Goal: Task Accomplishment & Management: Use online tool/utility

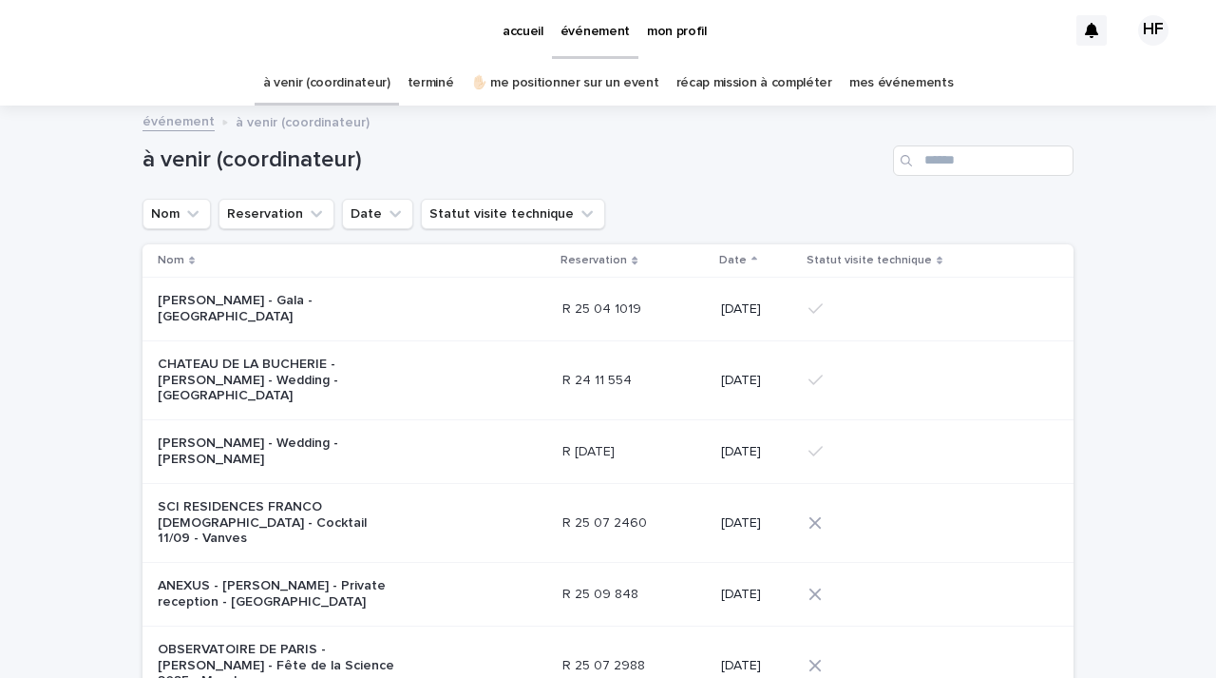
click at [863, 79] on link "mes événements" at bounding box center [902, 83] width 105 height 45
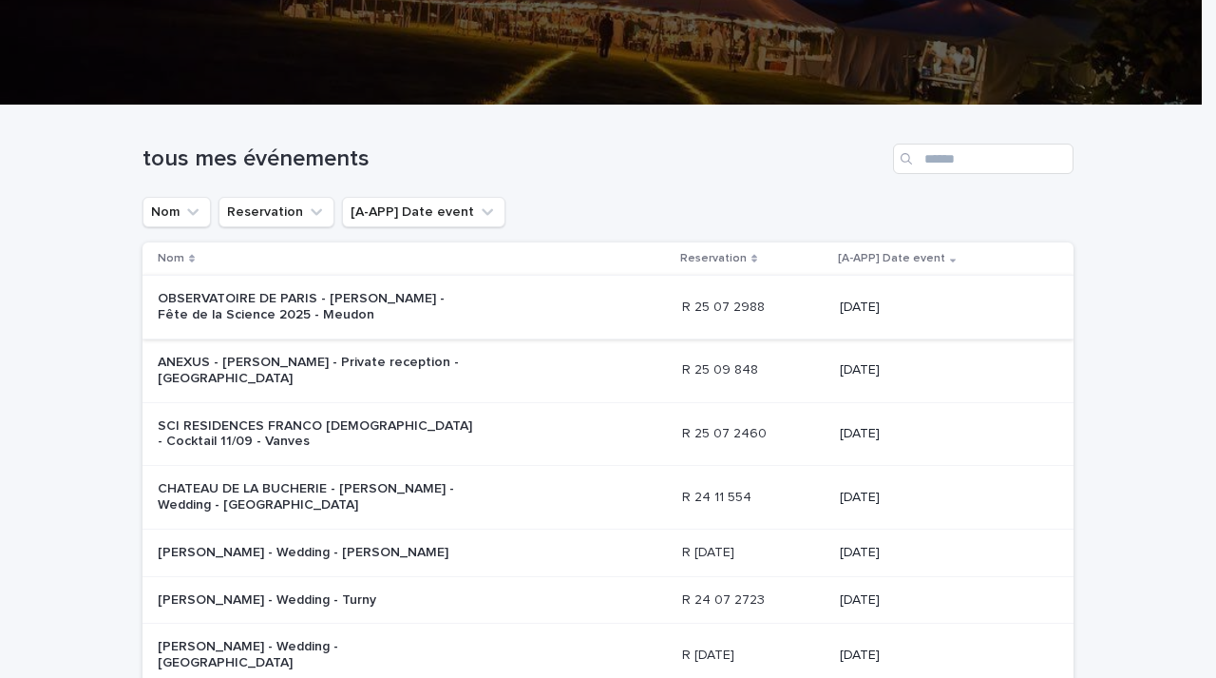
scroll to position [285, 0]
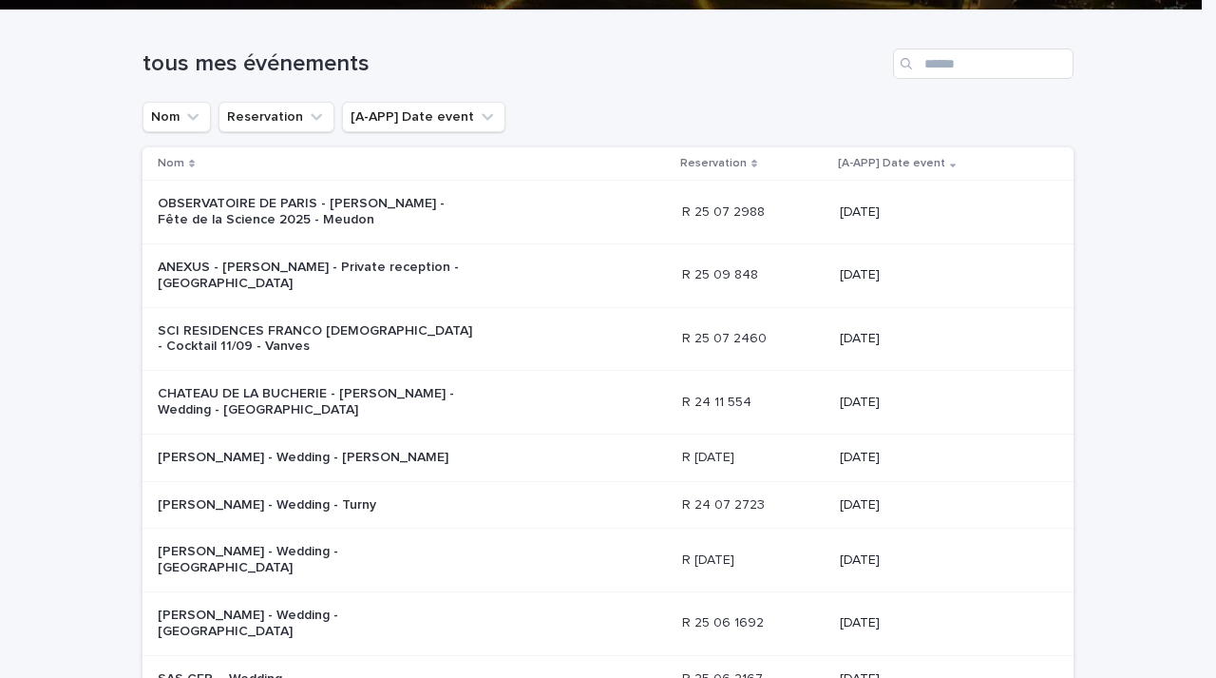
click at [266, 333] on p "SCI RESIDENCES FRANCO [DEMOGRAPHIC_DATA] - Cocktail 11/09 - Vanves" at bounding box center [316, 339] width 316 height 32
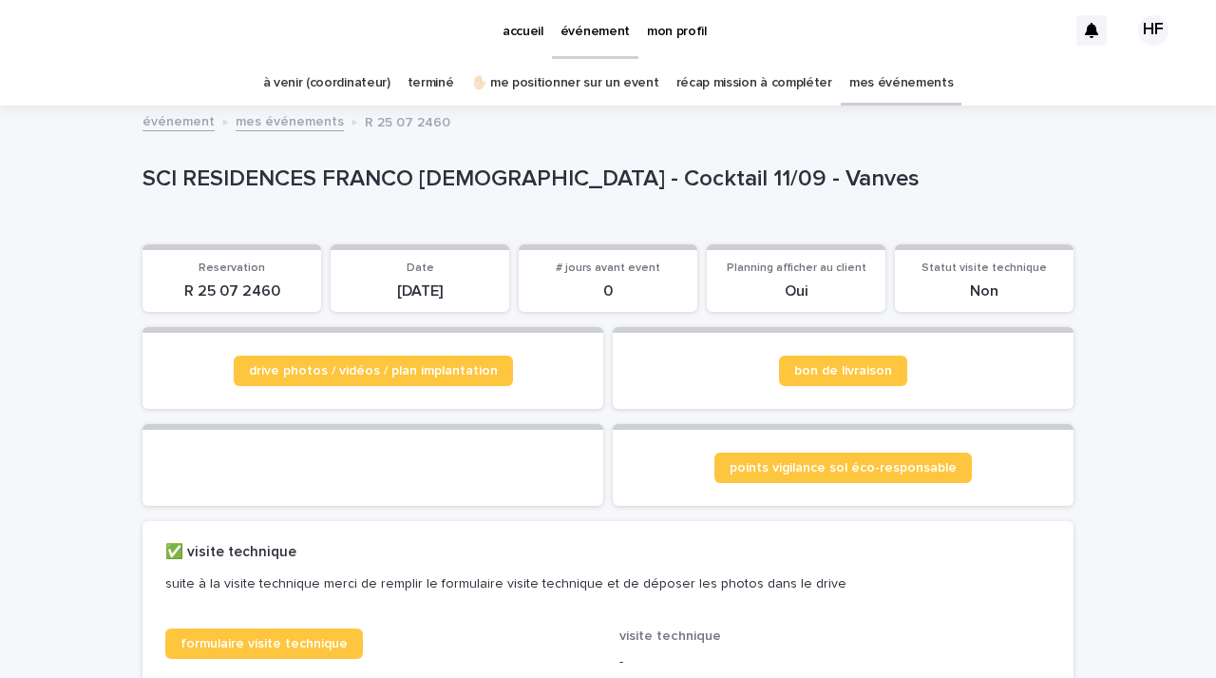
click at [214, 296] on p "R 25 07 2460" at bounding box center [232, 291] width 156 height 18
copy p "R 25 07 2460"
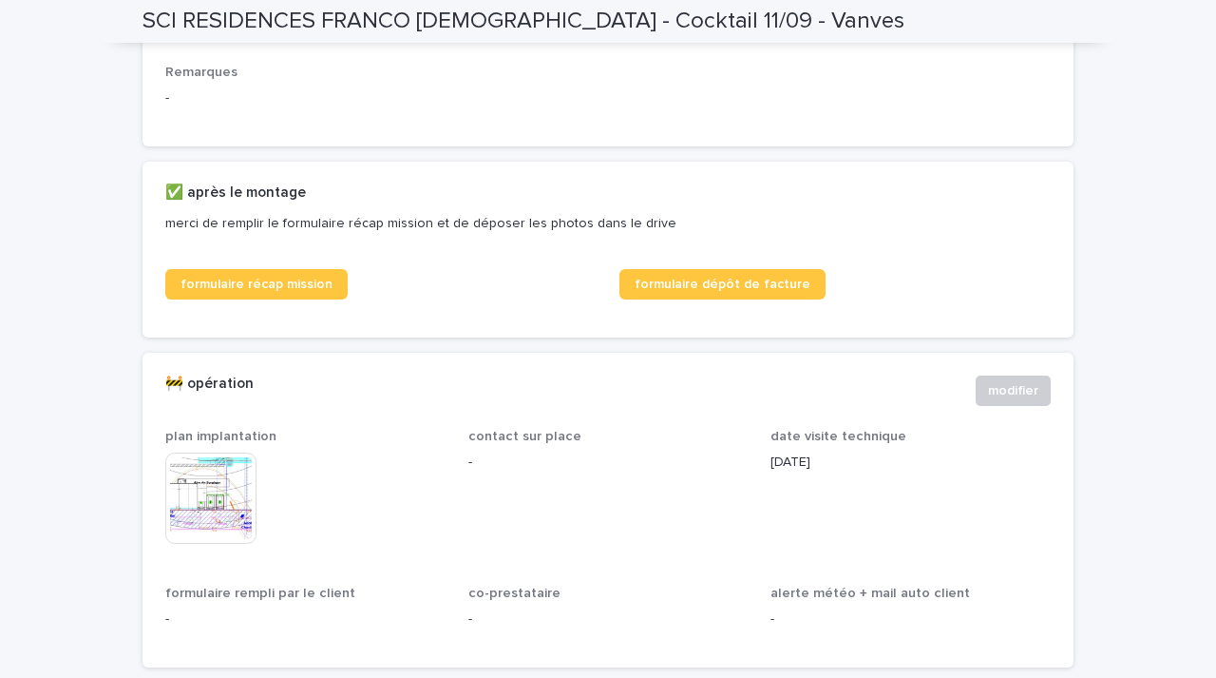
scroll to position [950, 0]
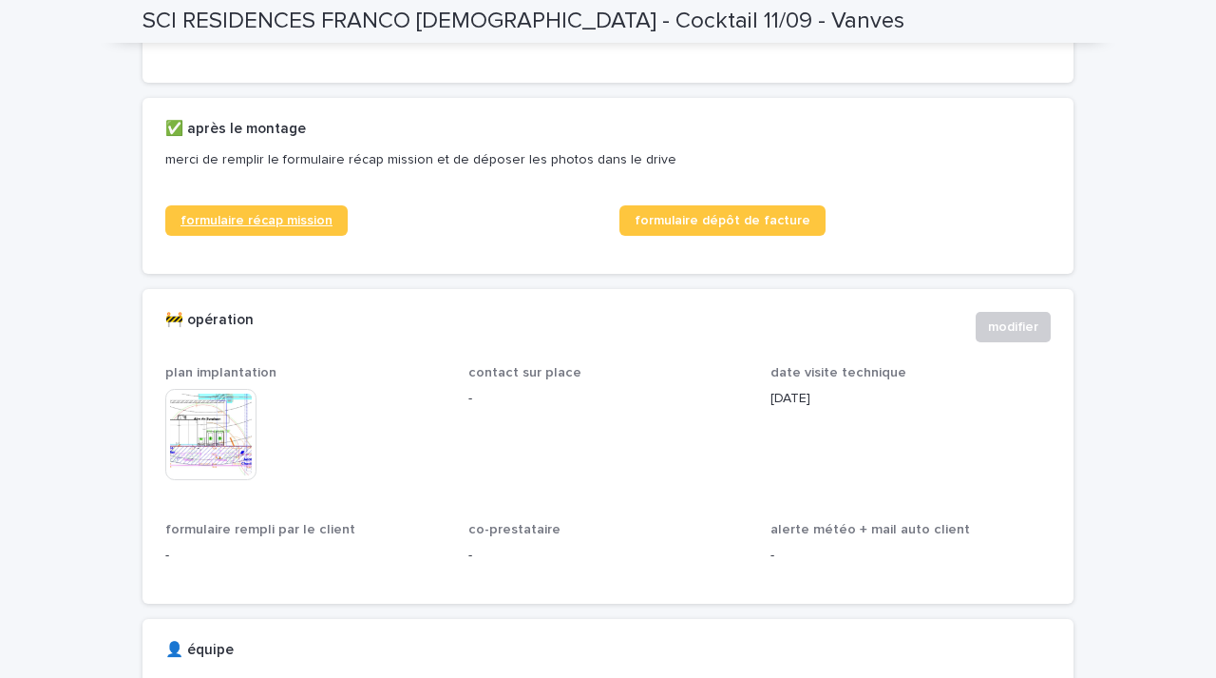
click at [277, 227] on span "formulaire récap mission" at bounding box center [257, 220] width 152 height 13
